Goal: Information Seeking & Learning: Learn about a topic

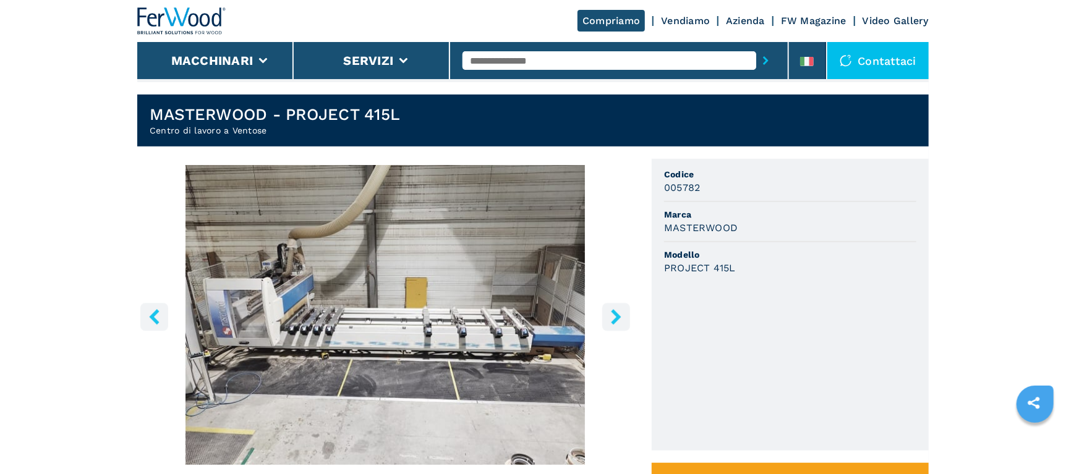
scroll to position [371, 0]
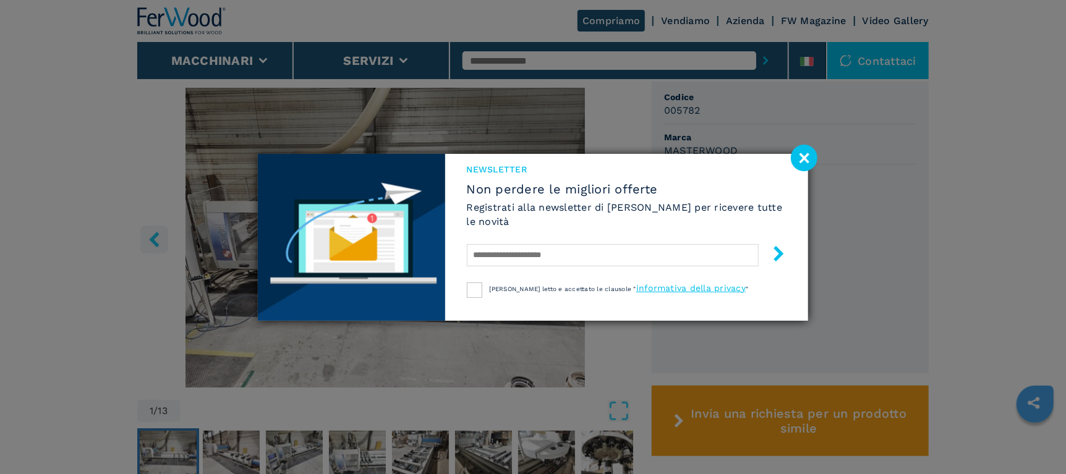
click at [807, 161] on image at bounding box center [803, 158] width 27 height 27
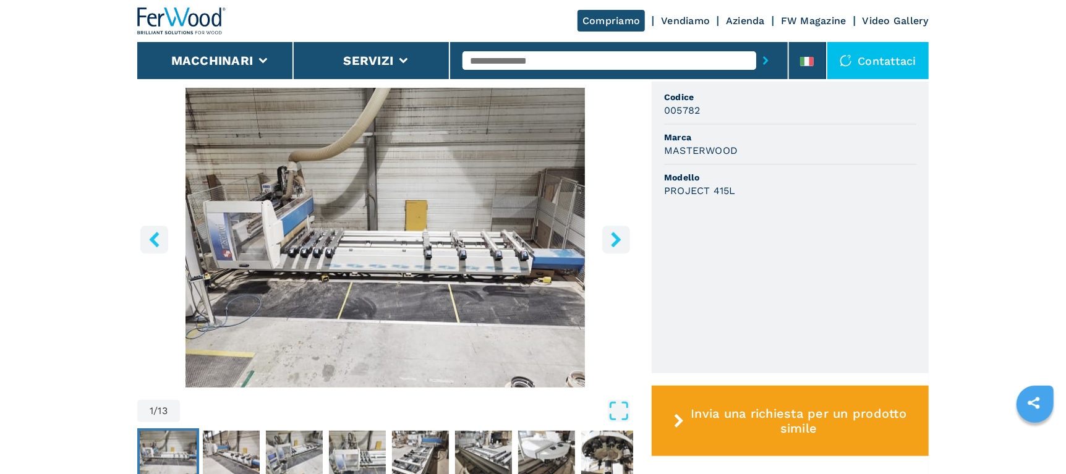
click at [622, 235] on icon "right-button" at bounding box center [615, 239] width 15 height 15
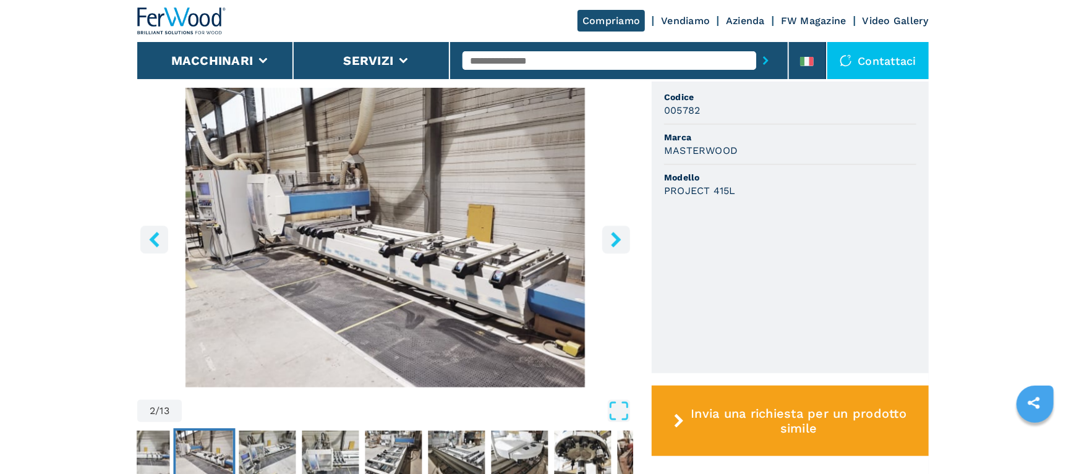
click at [622, 235] on icon "right-button" at bounding box center [615, 239] width 15 height 15
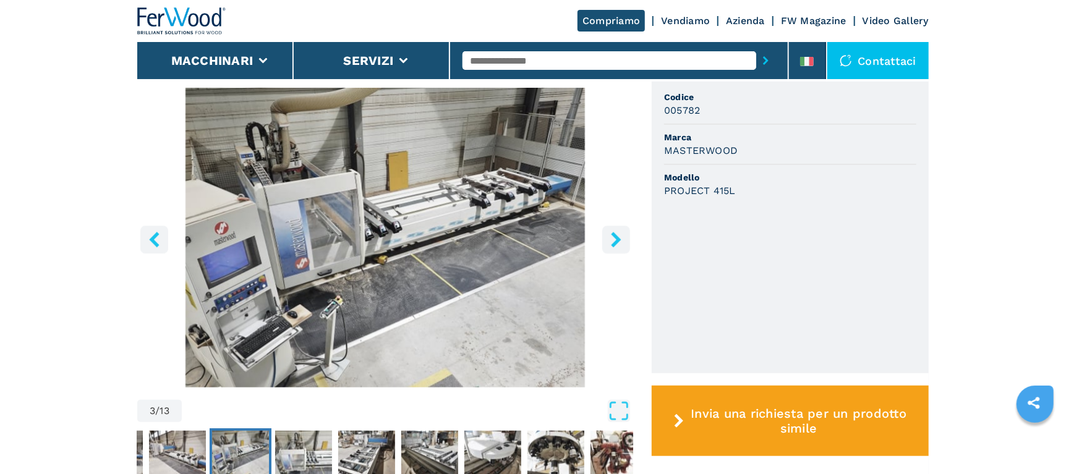
click at [622, 235] on icon "right-button" at bounding box center [615, 239] width 15 height 15
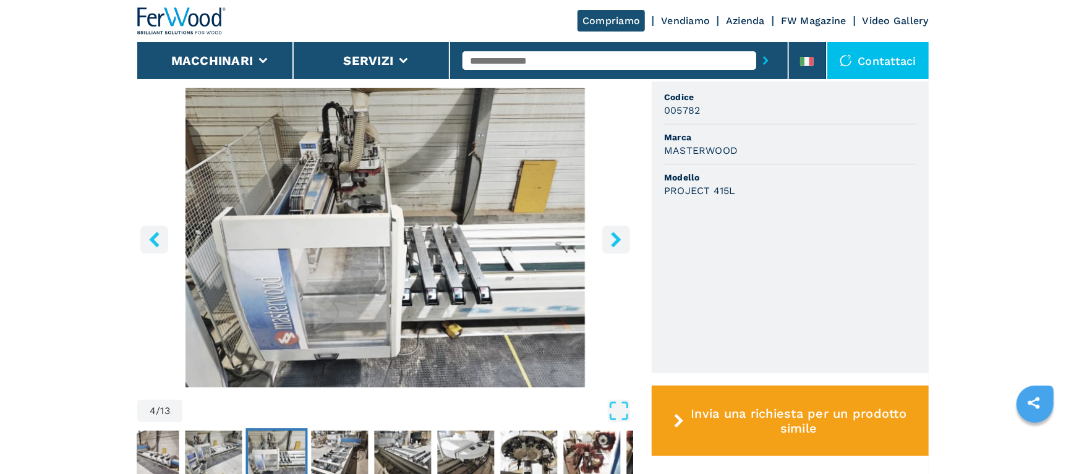
click at [622, 235] on icon "right-button" at bounding box center [615, 239] width 15 height 15
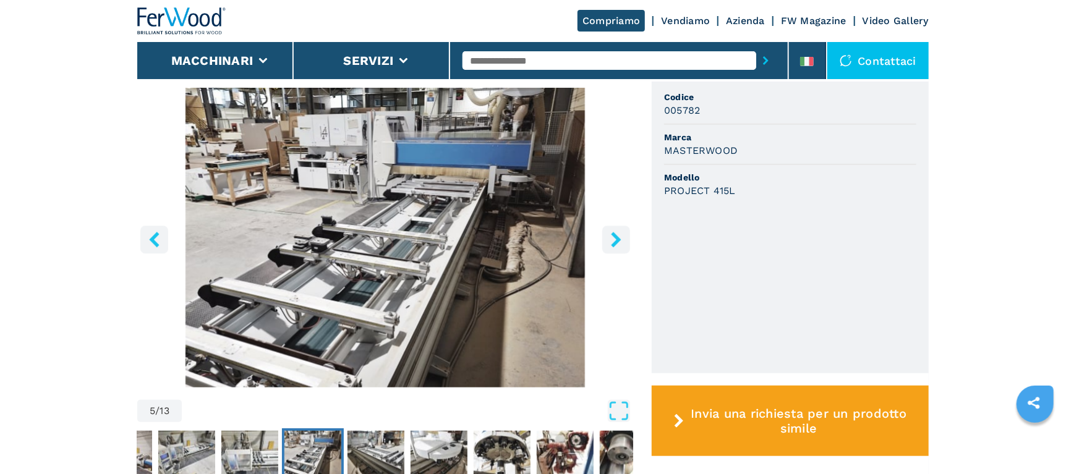
click at [622, 235] on icon "right-button" at bounding box center [615, 239] width 15 height 15
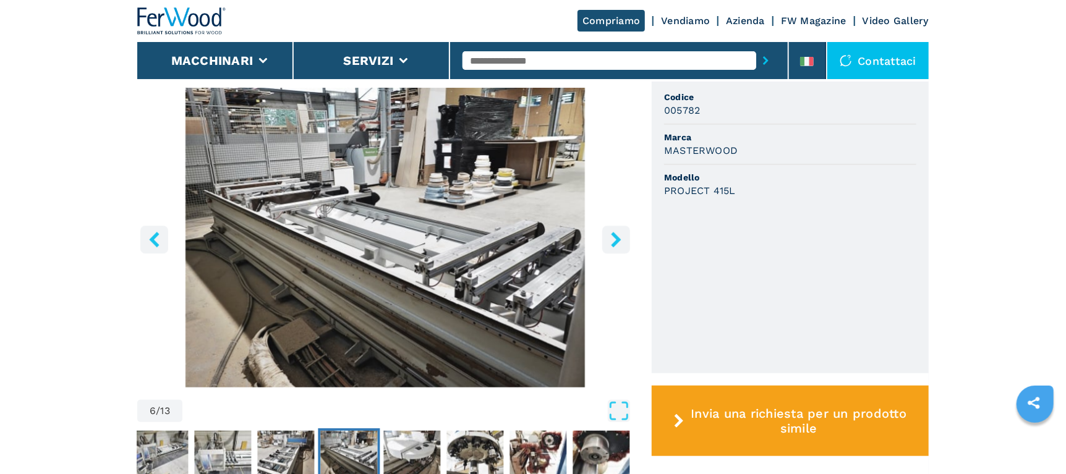
click at [622, 235] on icon "right-button" at bounding box center [615, 239] width 15 height 15
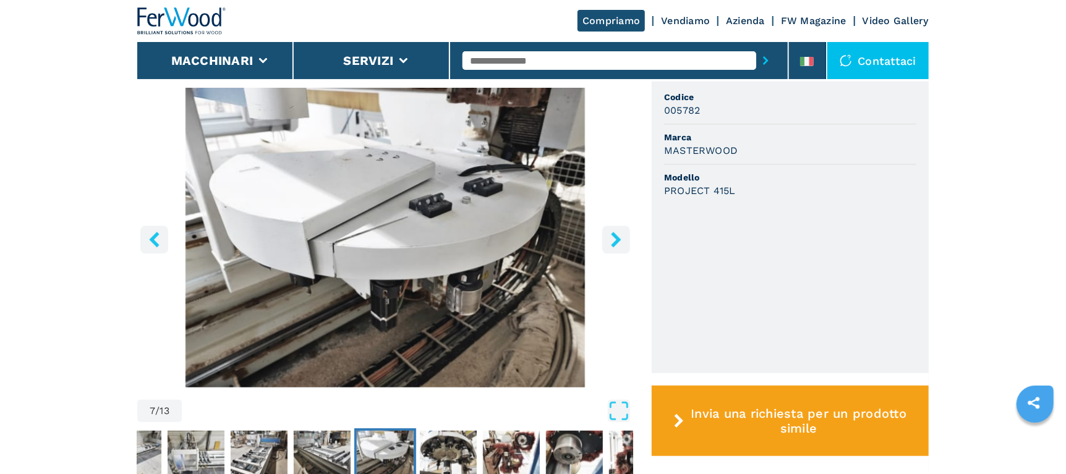
click at [622, 235] on icon "right-button" at bounding box center [615, 239] width 15 height 15
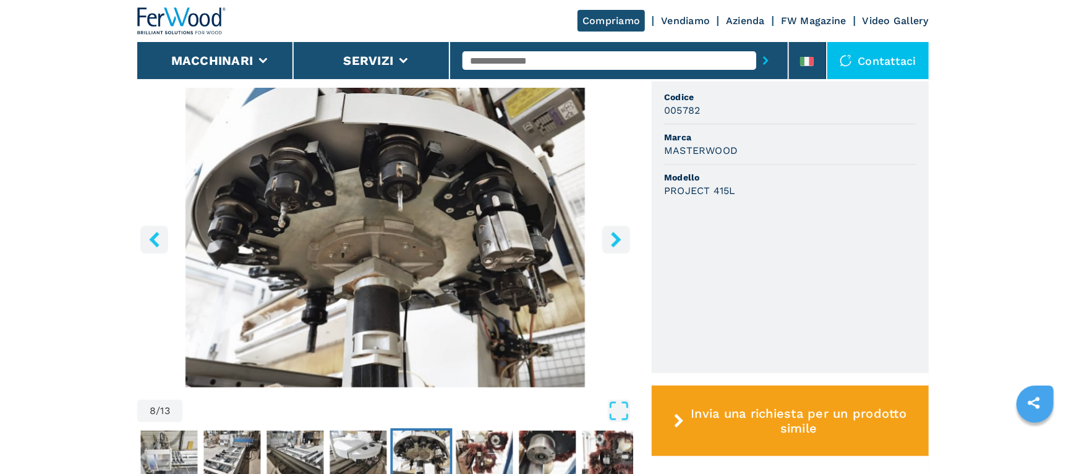
click at [622, 235] on icon "right-button" at bounding box center [615, 239] width 15 height 15
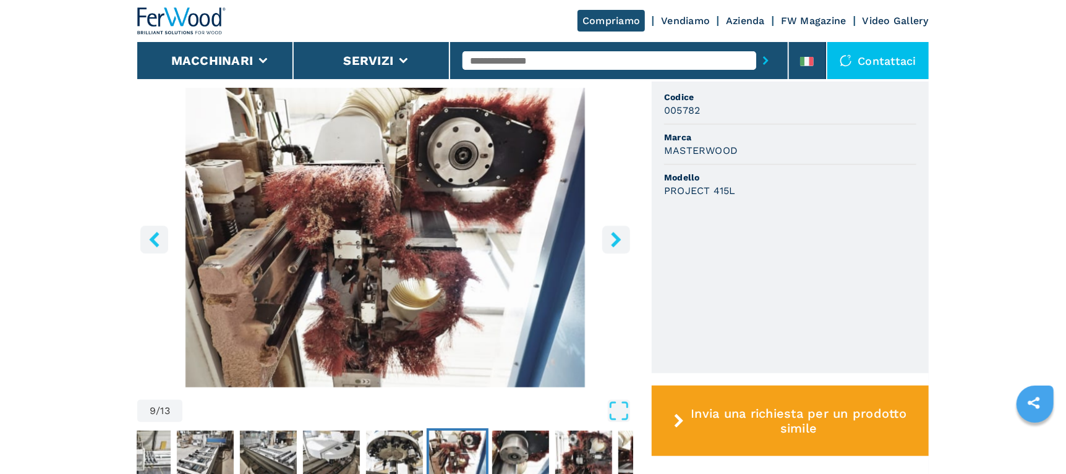
click at [622, 235] on icon "right-button" at bounding box center [615, 239] width 15 height 15
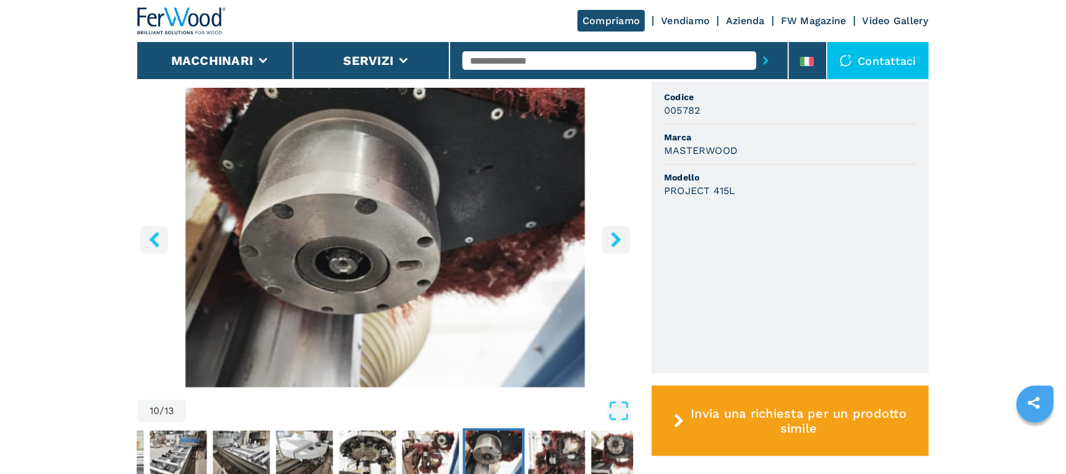
click at [622, 235] on icon "right-button" at bounding box center [615, 239] width 15 height 15
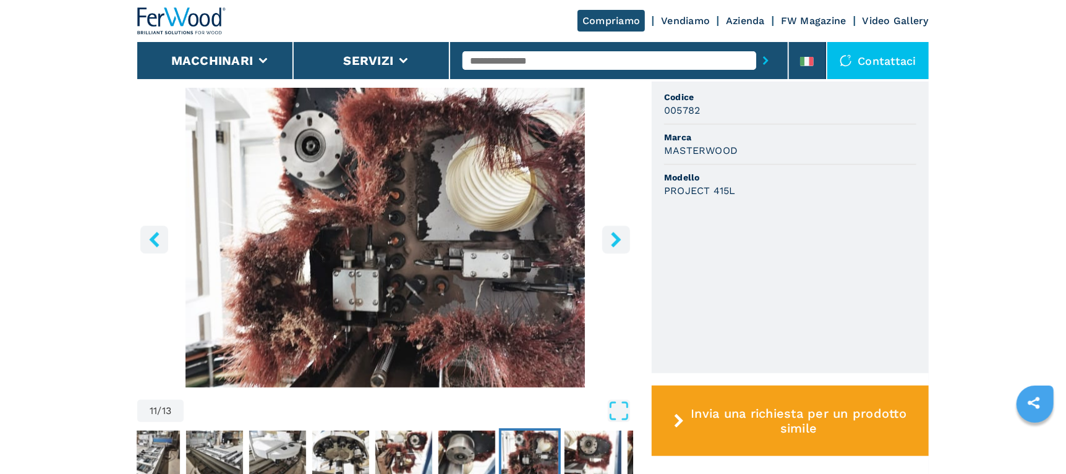
click at [622, 235] on icon "right-button" at bounding box center [615, 239] width 15 height 15
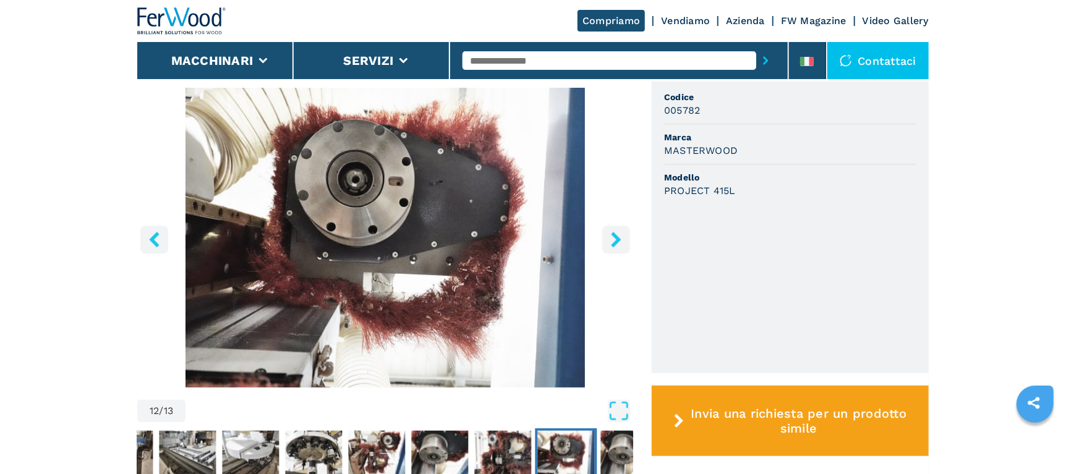
click at [622, 235] on icon "right-button" at bounding box center [615, 239] width 15 height 15
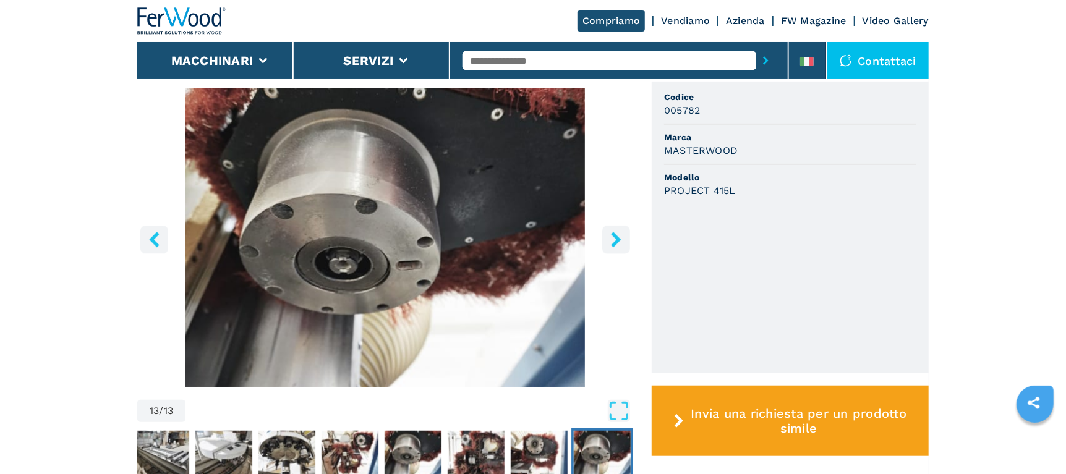
click at [622, 235] on icon "right-button" at bounding box center [615, 239] width 15 height 15
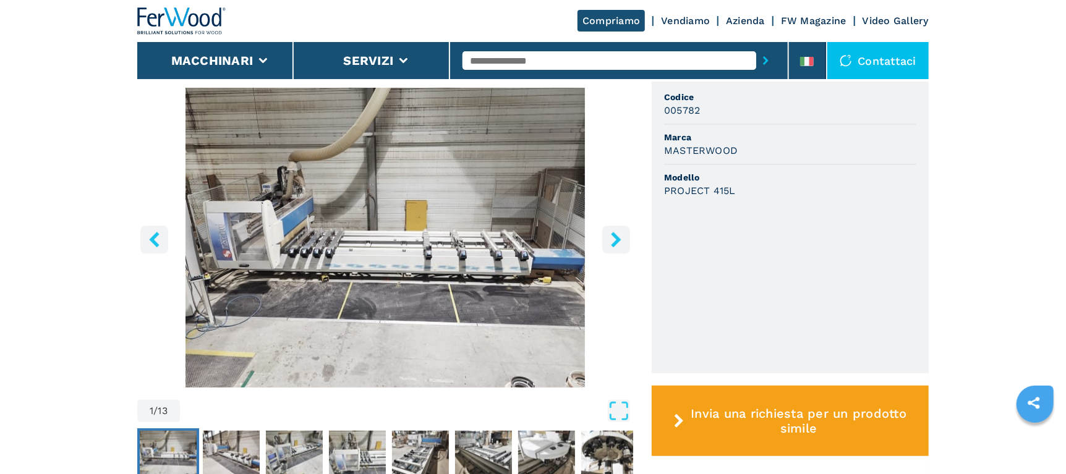
click at [622, 235] on icon "right-button" at bounding box center [615, 239] width 15 height 15
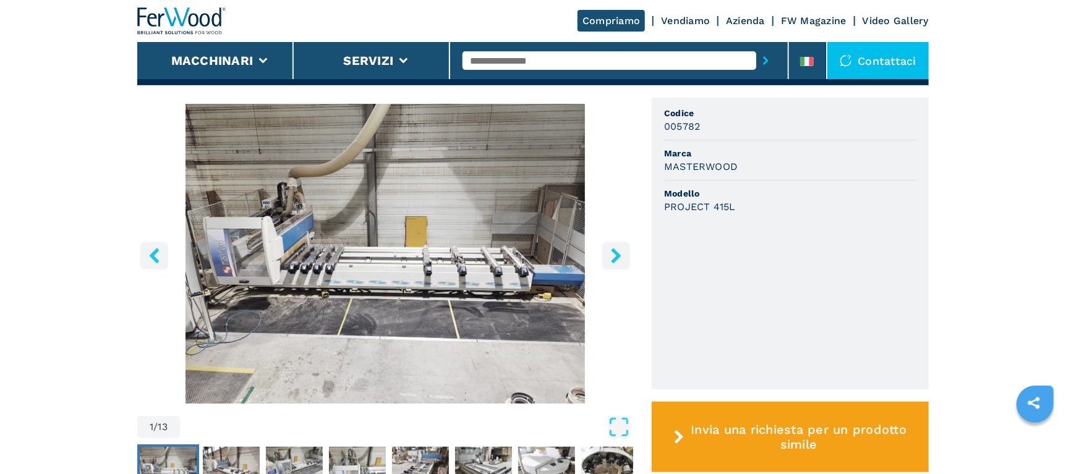
scroll to position [370, 0]
